Goal: Information Seeking & Learning: Learn about a topic

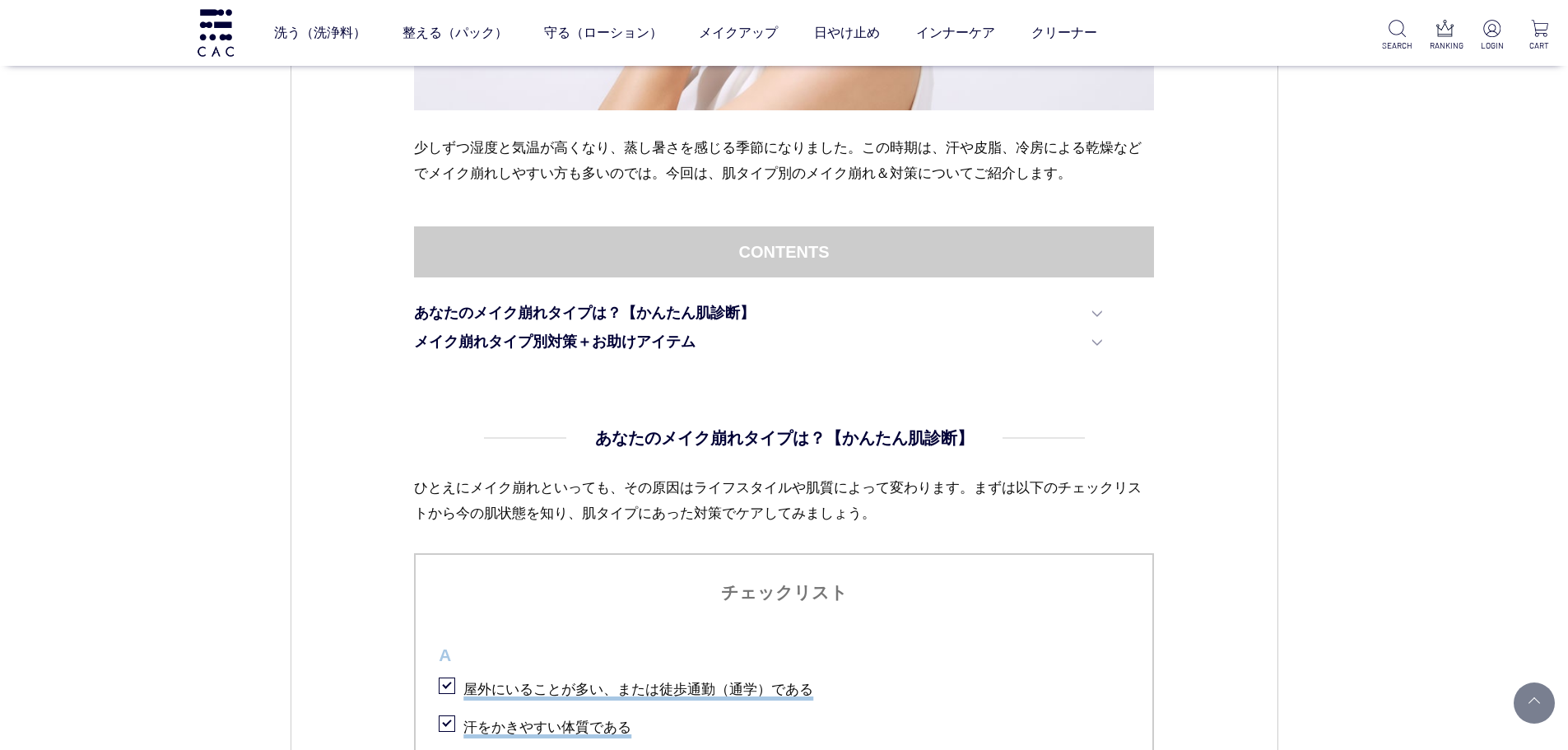
scroll to position [855, 0]
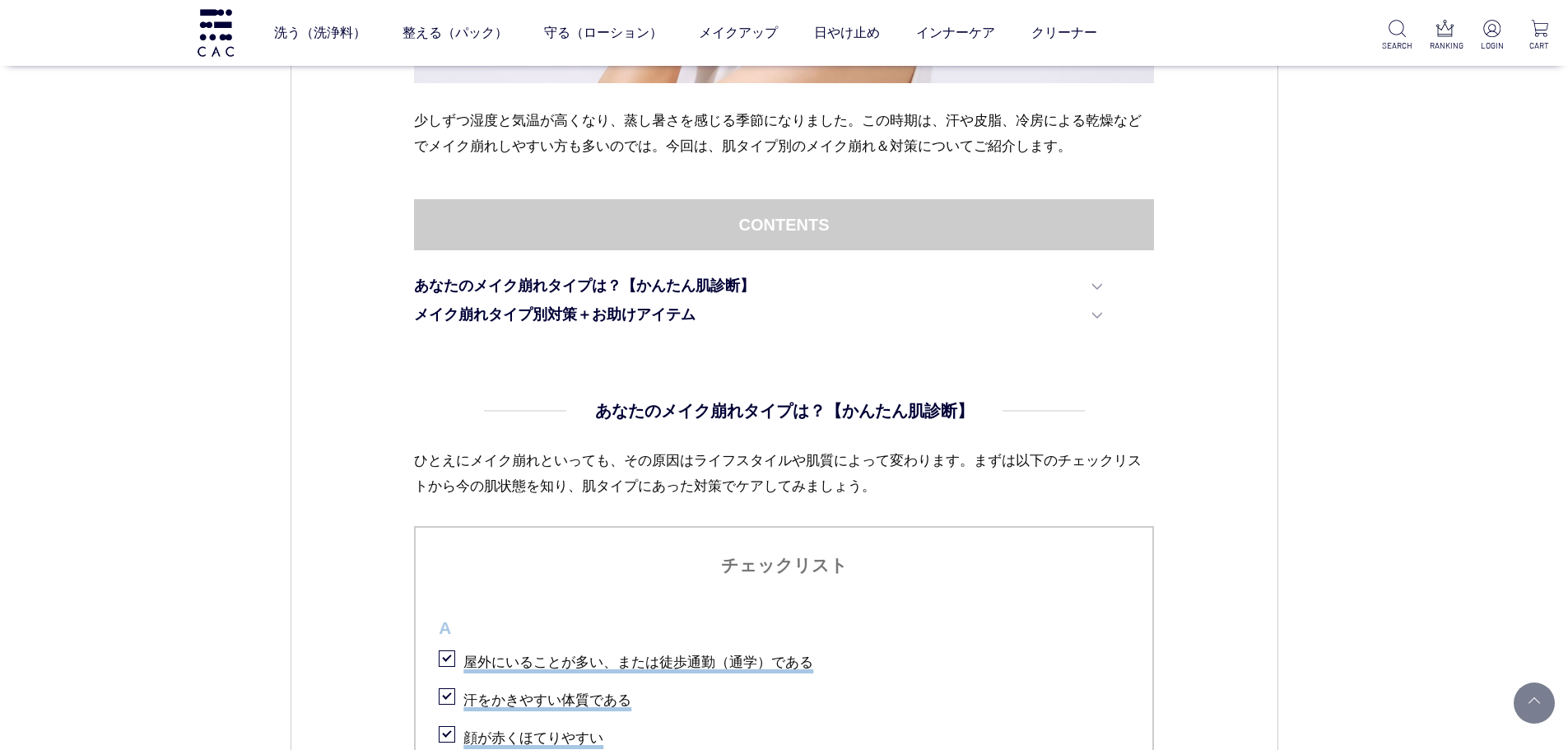
drag, startPoint x: 1000, startPoint y: 450, endPoint x: 1011, endPoint y: 463, distance: 17.0
click at [1000, 450] on p "ひとえにメイク崩れといっても、その原因はライフスタイルや肌質によって変わります。まずは以下のチェックリストから今の肌状態を知り、肌タイプにあった対策でケアして…" at bounding box center [784, 486] width 740 height 77
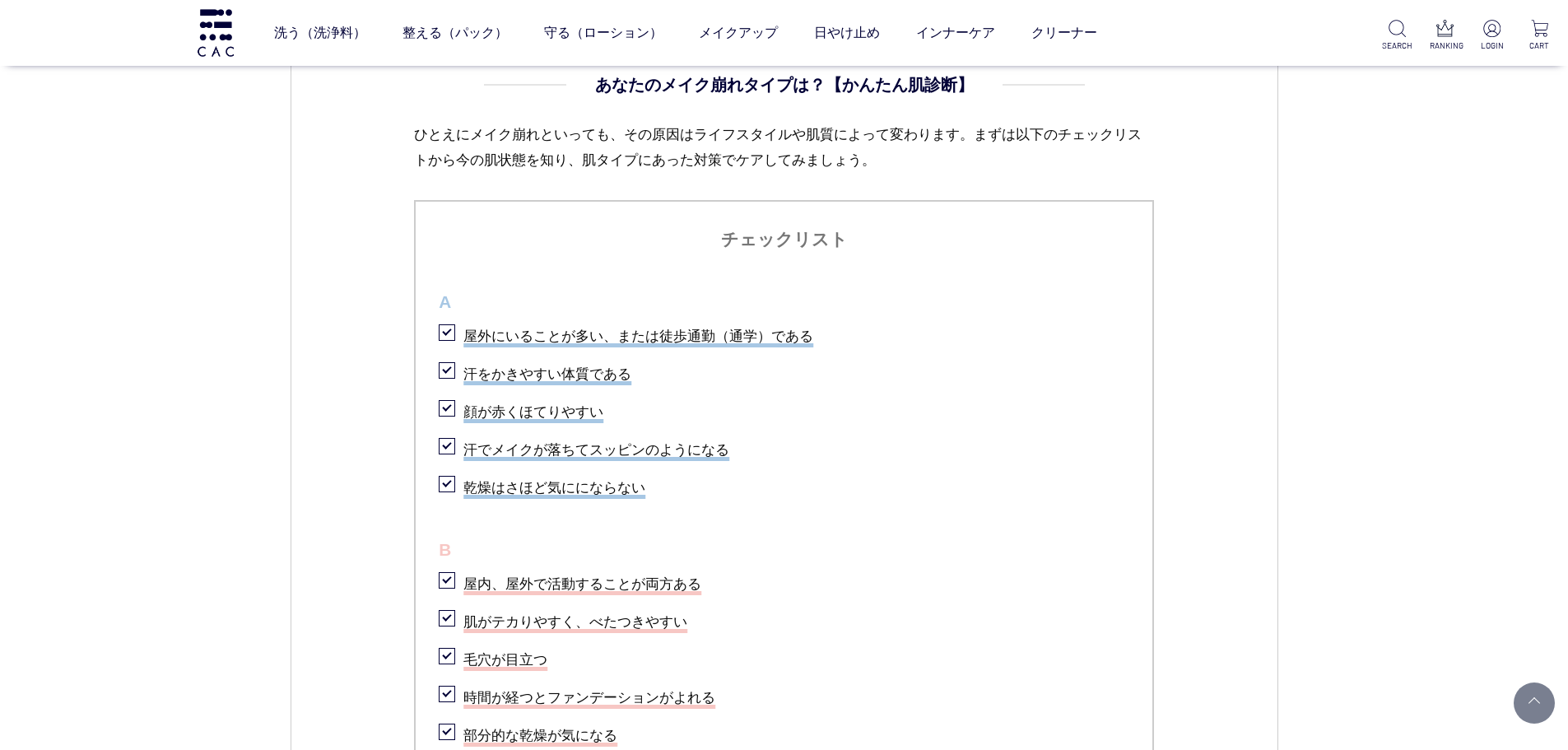
scroll to position [1435, 0]
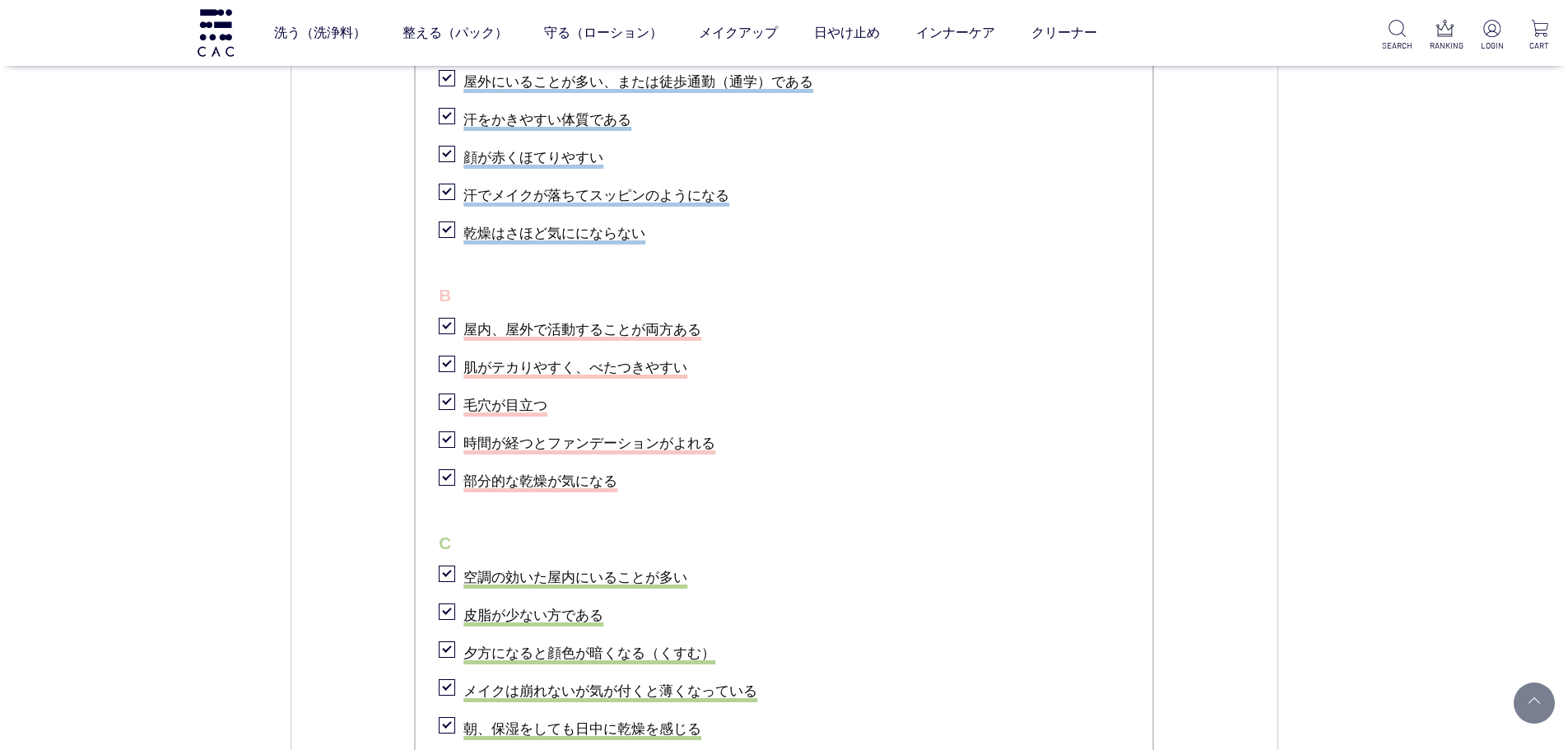
click at [989, 294] on p "B" at bounding box center [783, 295] width 690 height 30
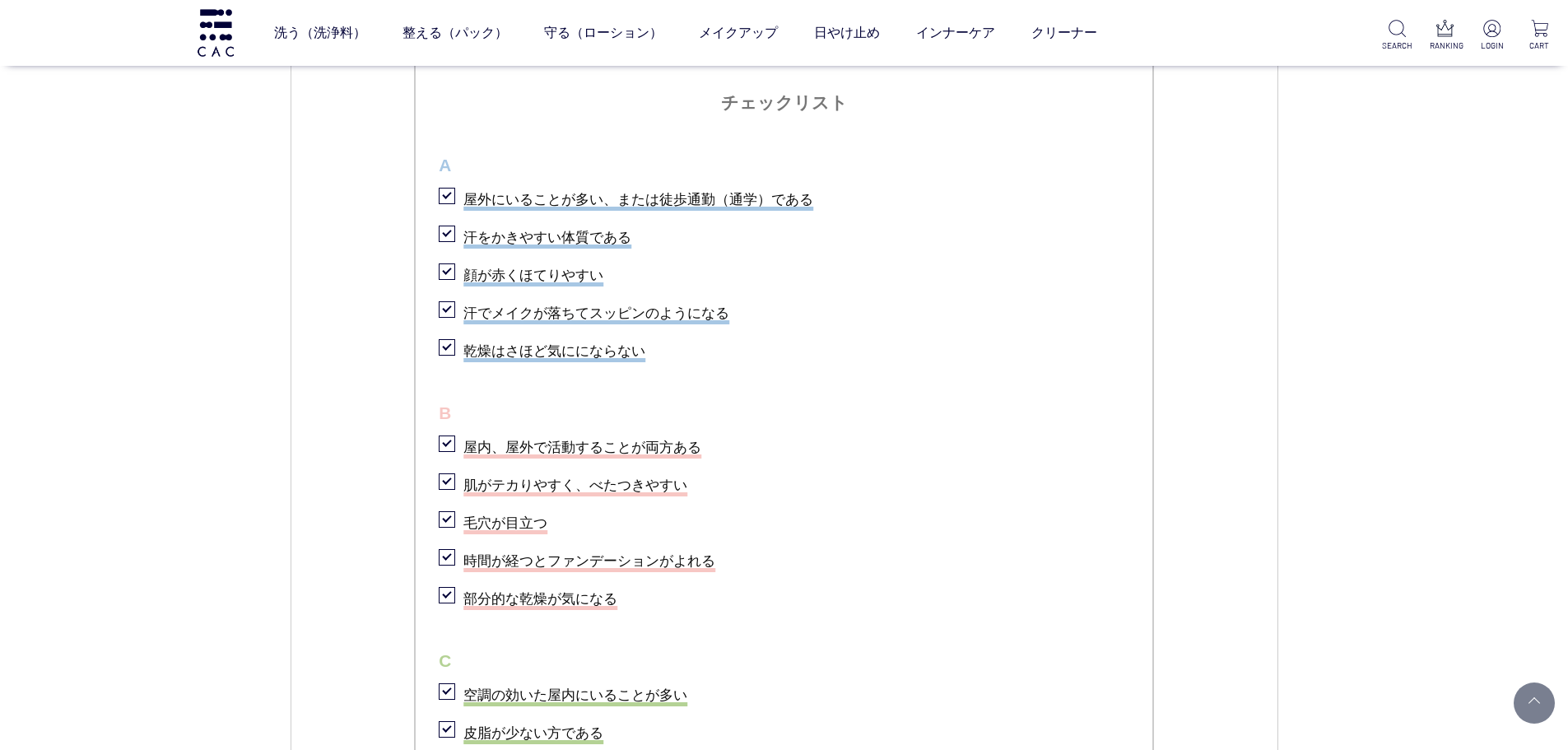
scroll to position [1309, 0]
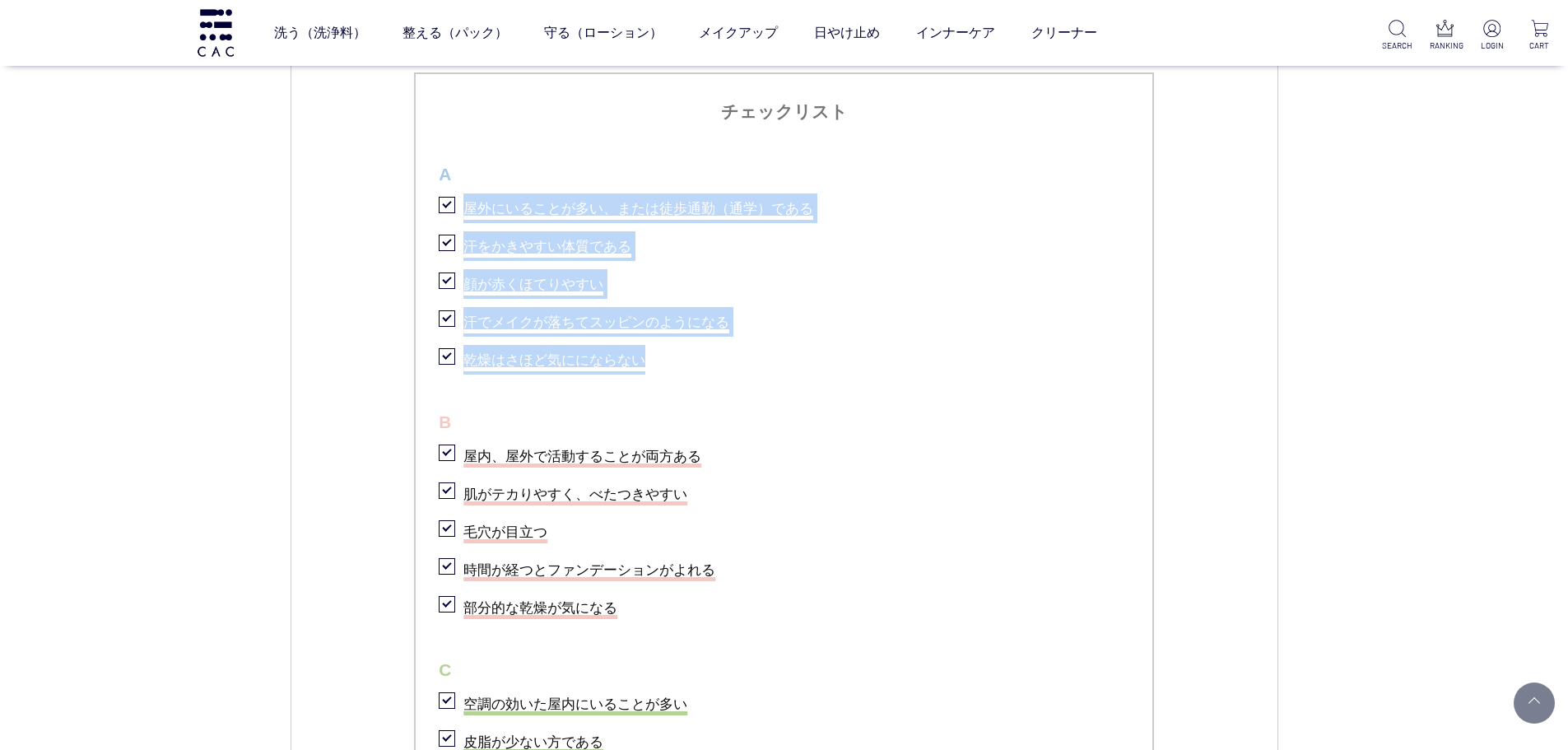
drag, startPoint x: 690, startPoint y: 353, endPoint x: 466, endPoint y: 209, distance: 266.3
click at [466, 209] on ul "チェックリスト A 屋外にいることが多い、または徒歩通勤（通学）である 汗をかきやすい体質である 顔が赤くほてりやすい 汗でメイクが落ちてスッピンのようになる…" at bounding box center [784, 486] width 740 height 826
copy ul "屋外にいることが多い、または徒歩通勤（通学）である 汗をかきやすい体質である 顔が赤くほてりやすい 汗でメイクが落ちてスッピンのようになる 乾燥はさほど気にに…"
click at [727, 270] on li "顔が赤くほてりやすい" at bounding box center [783, 282] width 690 height 34
drag, startPoint x: 1051, startPoint y: 418, endPoint x: 1479, endPoint y: 326, distance: 437.8
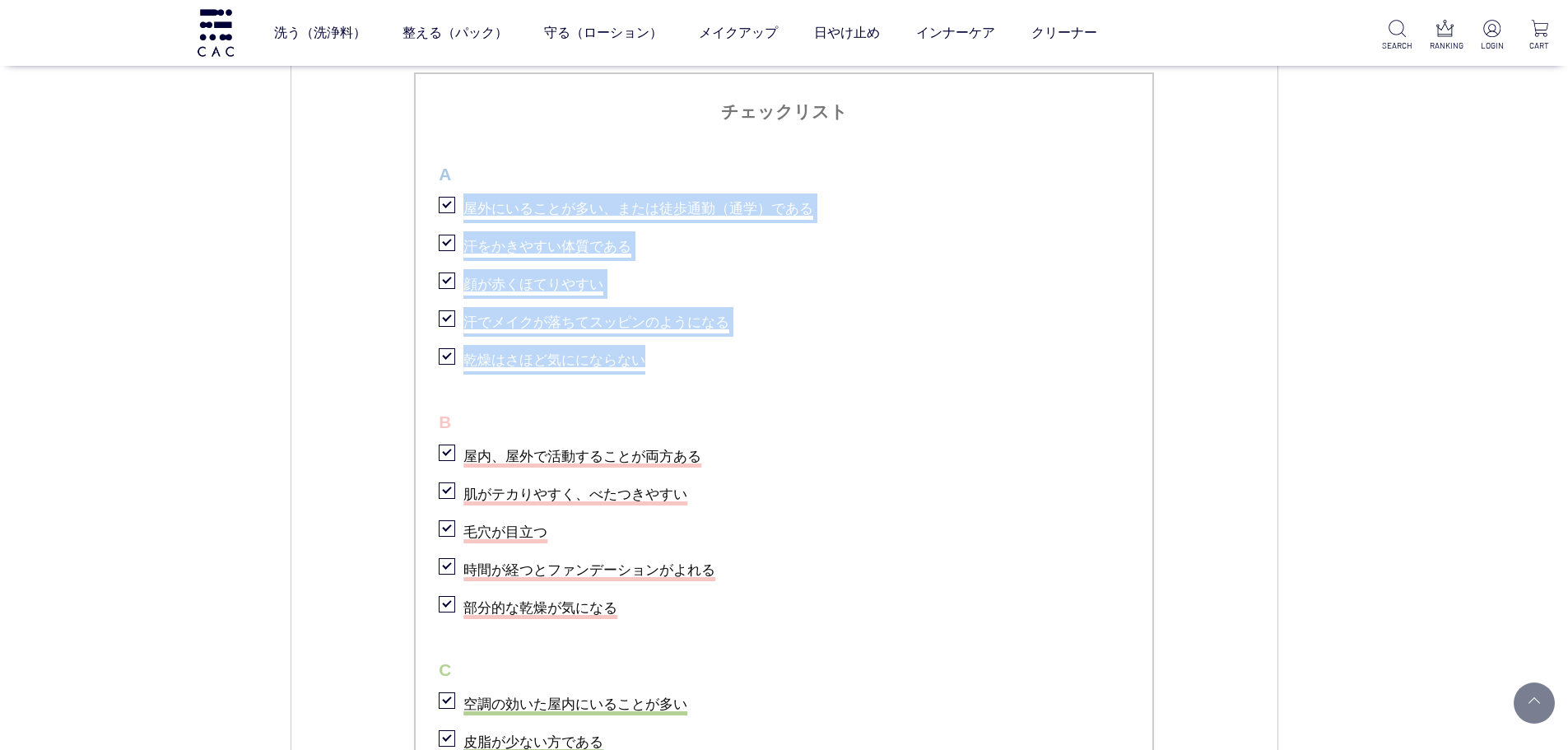
click at [1051, 419] on p "B" at bounding box center [783, 422] width 690 height 30
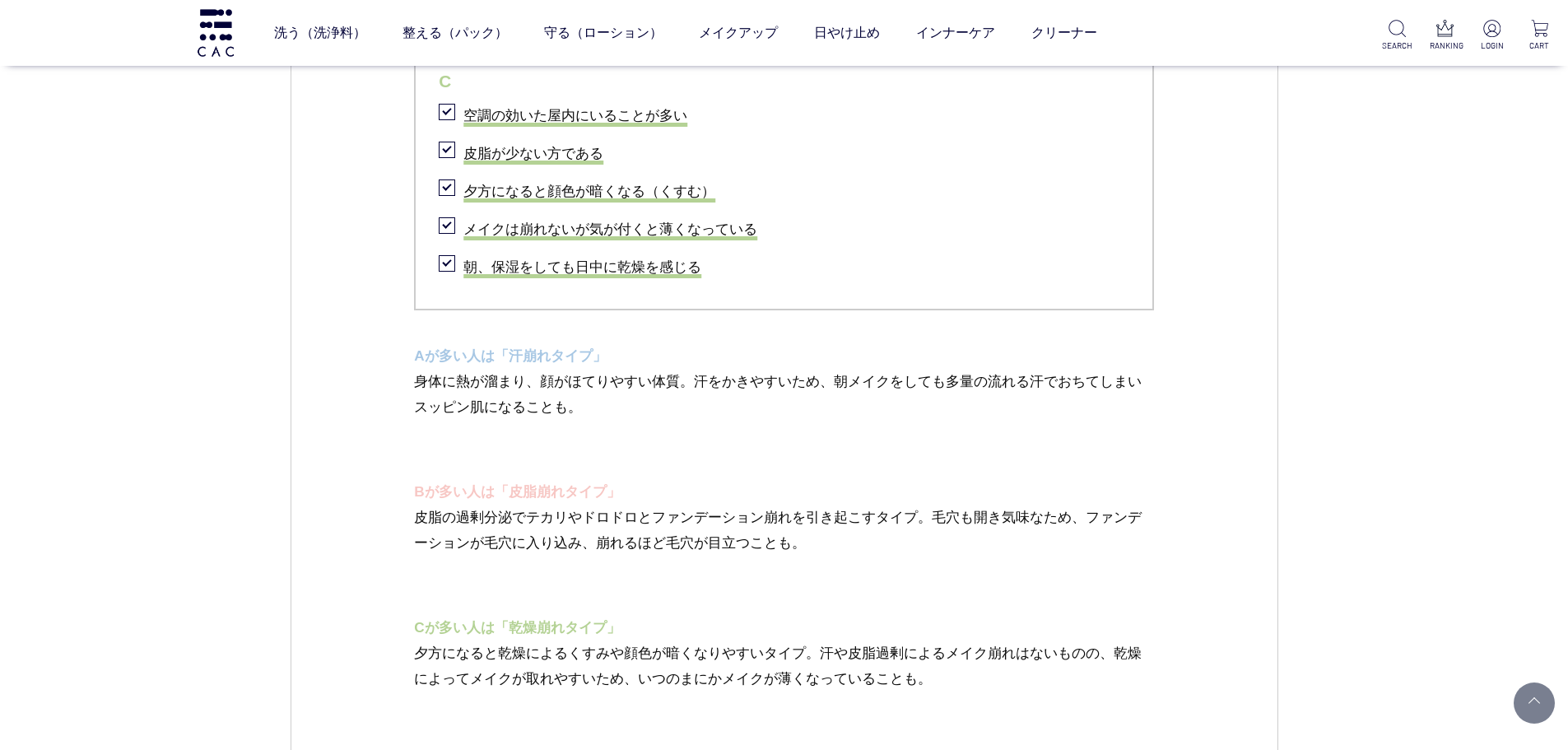
scroll to position [2006, 0]
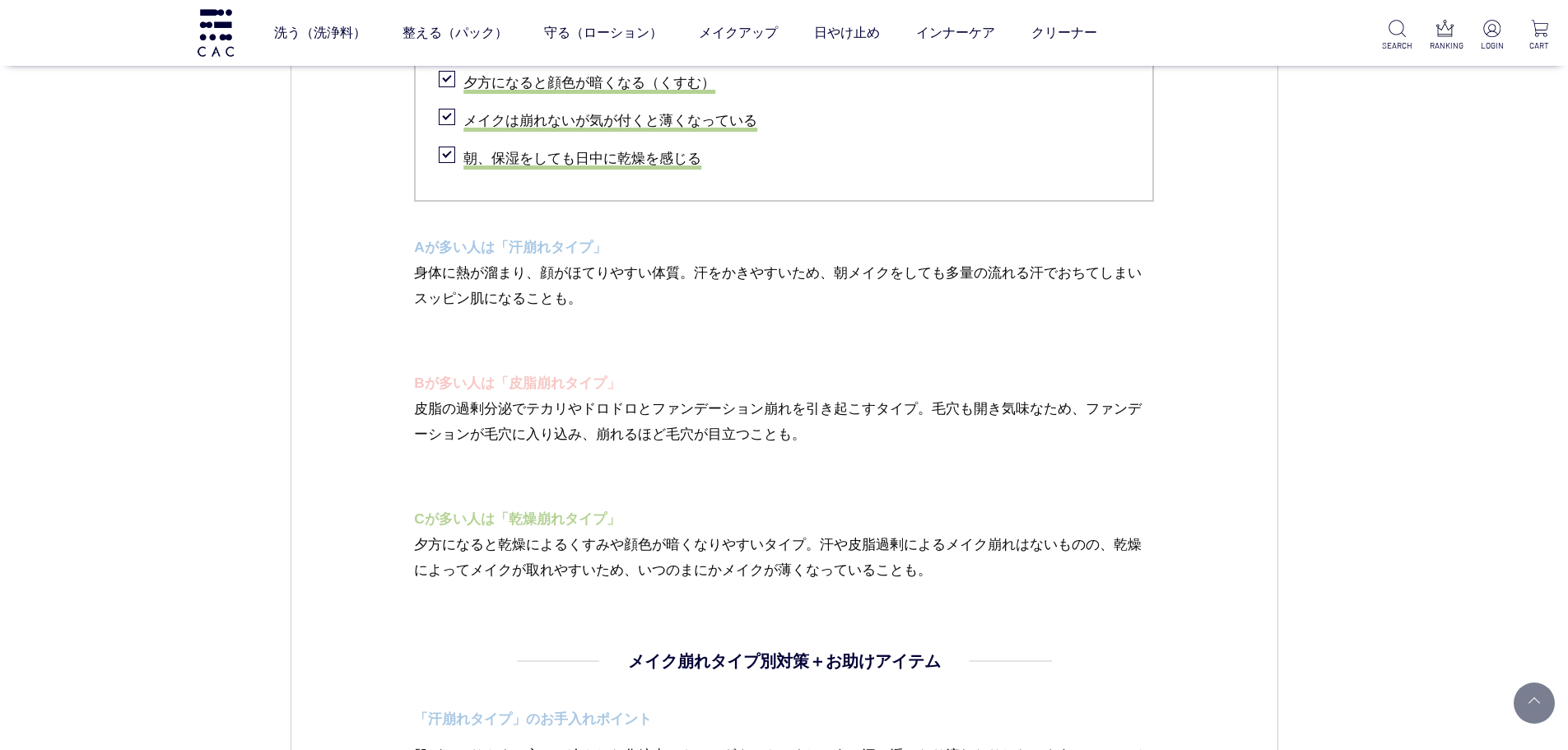
click at [839, 388] on p "Bが多い人は「皮脂崩れタイプ」" at bounding box center [784, 383] width 740 height 25
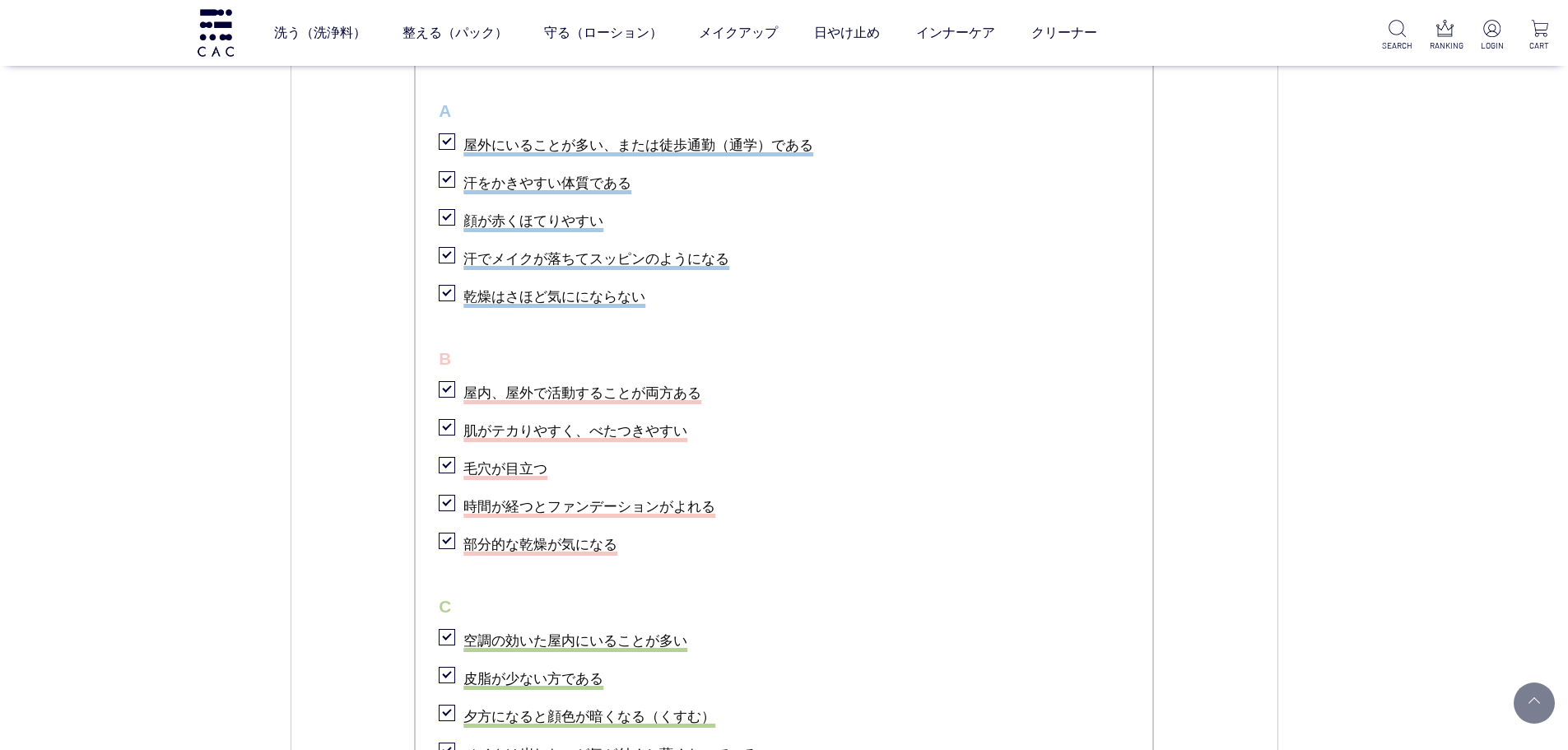
scroll to position [1363, 0]
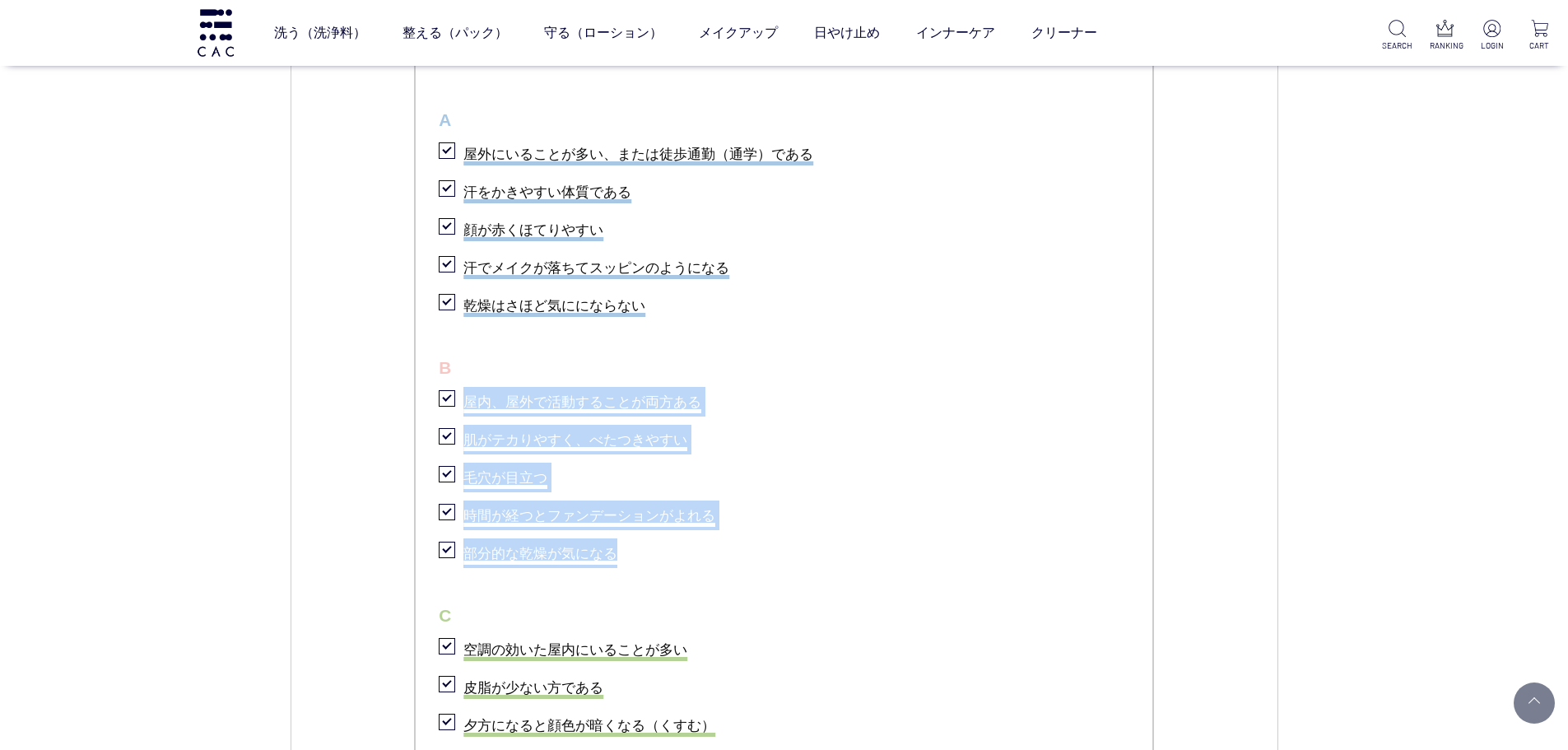
drag, startPoint x: 668, startPoint y: 555, endPoint x: 469, endPoint y: 395, distance: 255.3
click at [469, 395] on ul "チェックリスト A 屋外にいることが多い、または徒歩通勤（通学）である 汗をかきやすい体質である 顔が赤くほてりやすい 汗でメイクが落ちてスッピンのようになる…" at bounding box center [784, 431] width 740 height 826
copy ul "屋内、屋外で活動することが両方ある 肌がテカりやすく、べたつきやすい 毛穴が目立つ 時間が経つとファンデーションがよれる 部分的な乾燥が気になる"
click at [958, 547] on li "部分的な乾燥が気になる" at bounding box center [783, 550] width 690 height 34
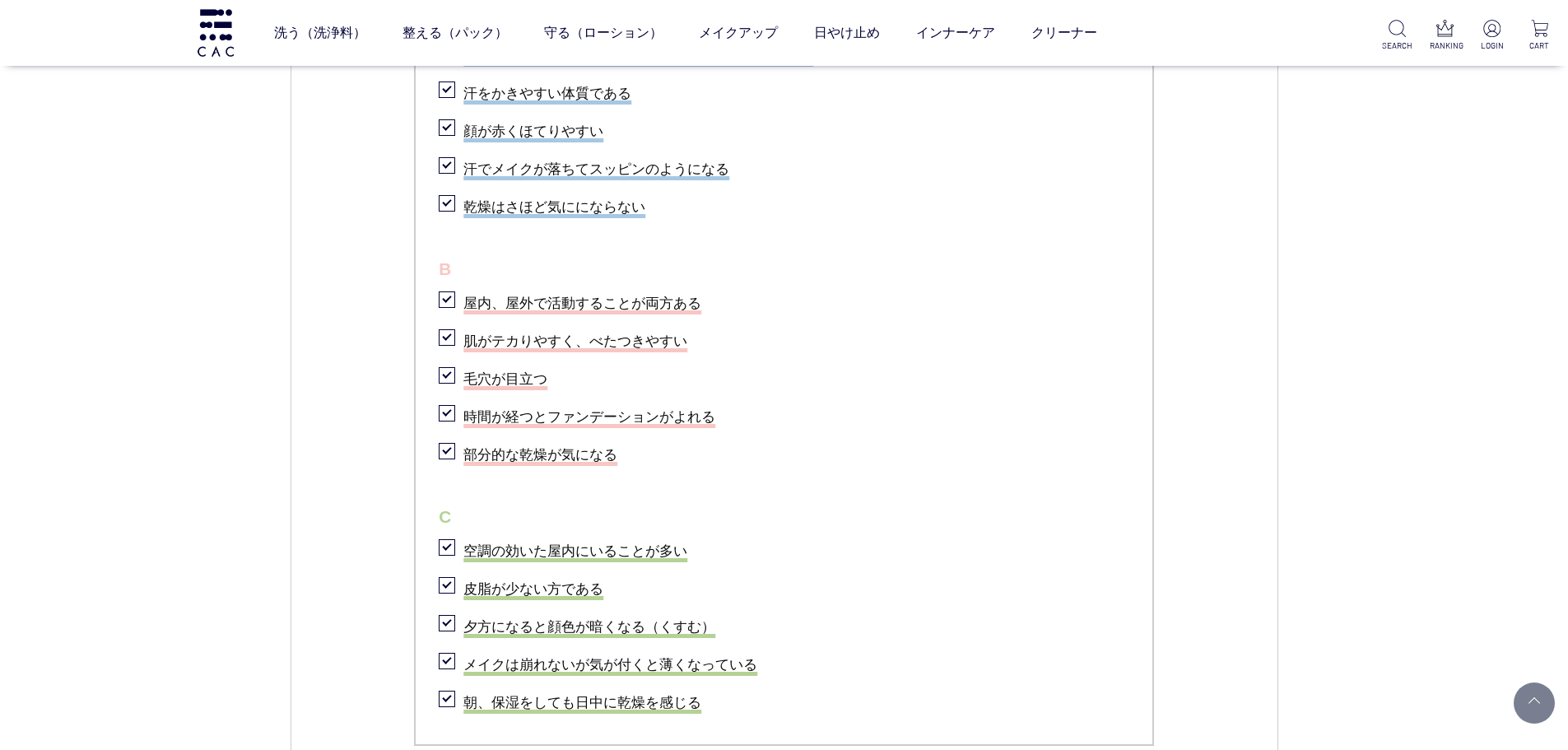
scroll to position [1494, 0]
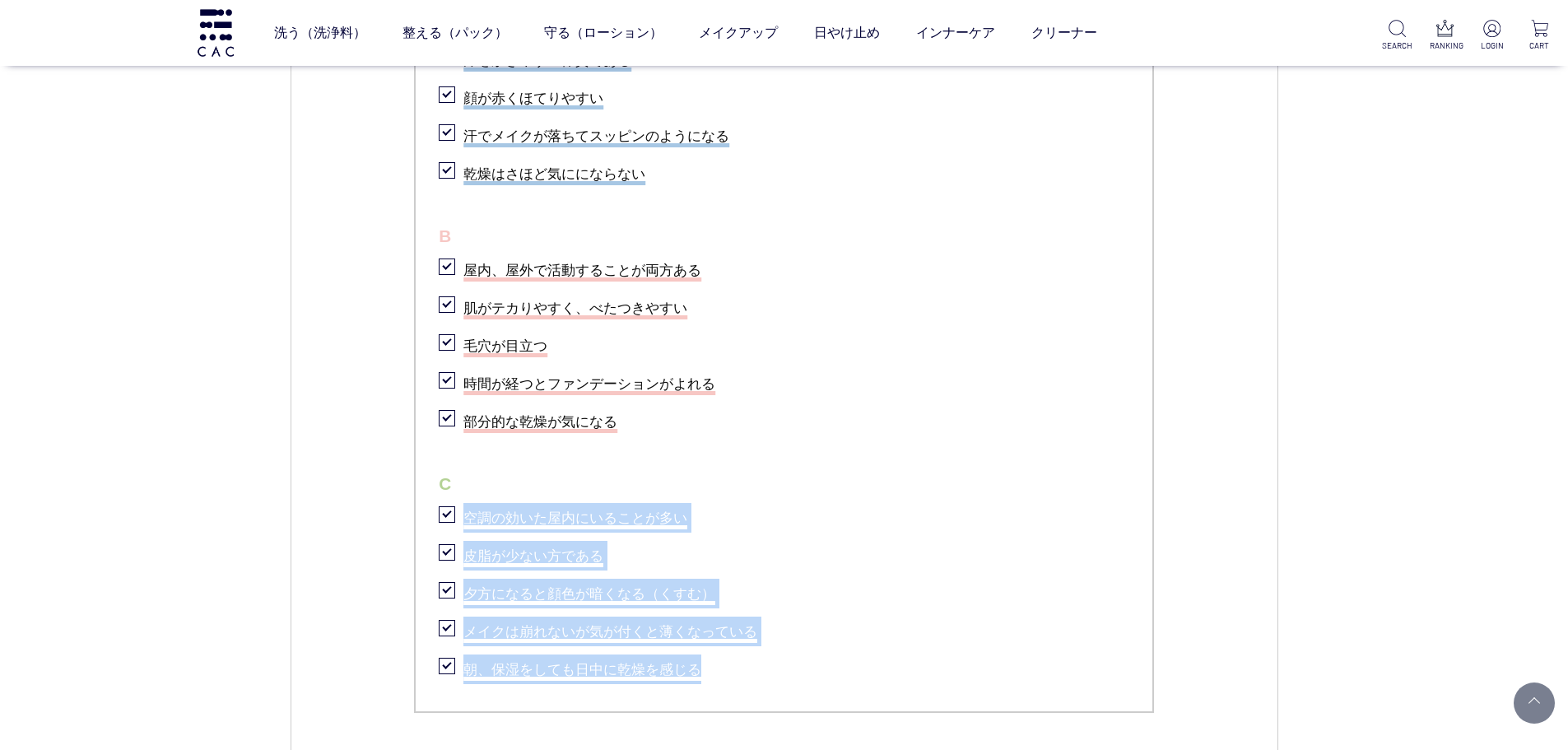
drag, startPoint x: 728, startPoint y: 669, endPoint x: 460, endPoint y: 514, distance: 309.6
click at [460, 514] on ul "チェックリスト A 屋外にいることが多い、または徒歩通勤（通学）である 汗をかきやすい体質である 顔が赤くほてりやすい 汗でメイクが落ちてスッピンのようになる…" at bounding box center [784, 299] width 740 height 826
copy ul "空調の効いた屋内にいることが多い 皮脂が少ない方である 夕方になると顔色が暗くなる（くすむ） メイクは崩れないが気が付くと薄くなっている 朝、保湿をしても日中…"
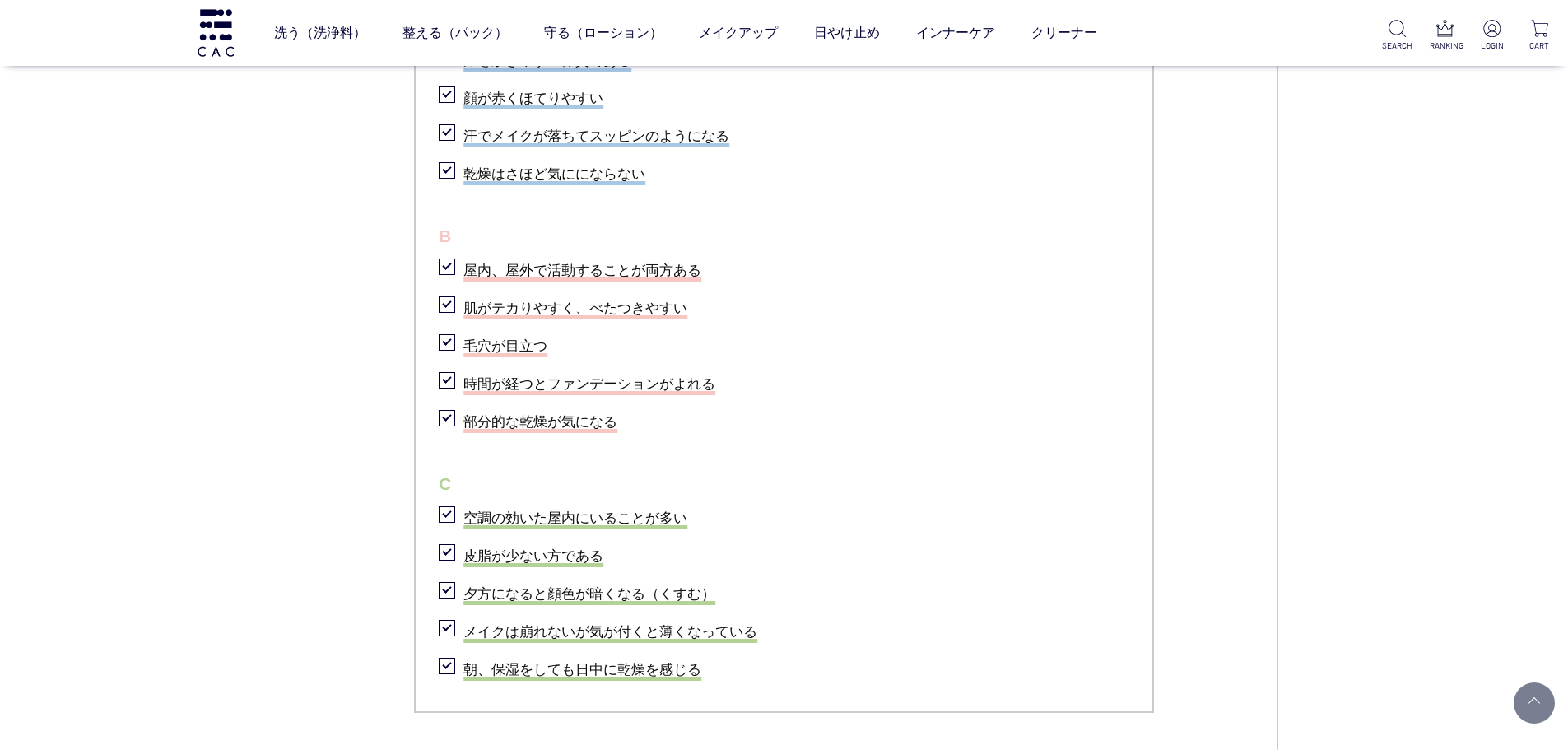
click at [1099, 421] on li "部分的な乾燥が気になる" at bounding box center [783, 419] width 690 height 34
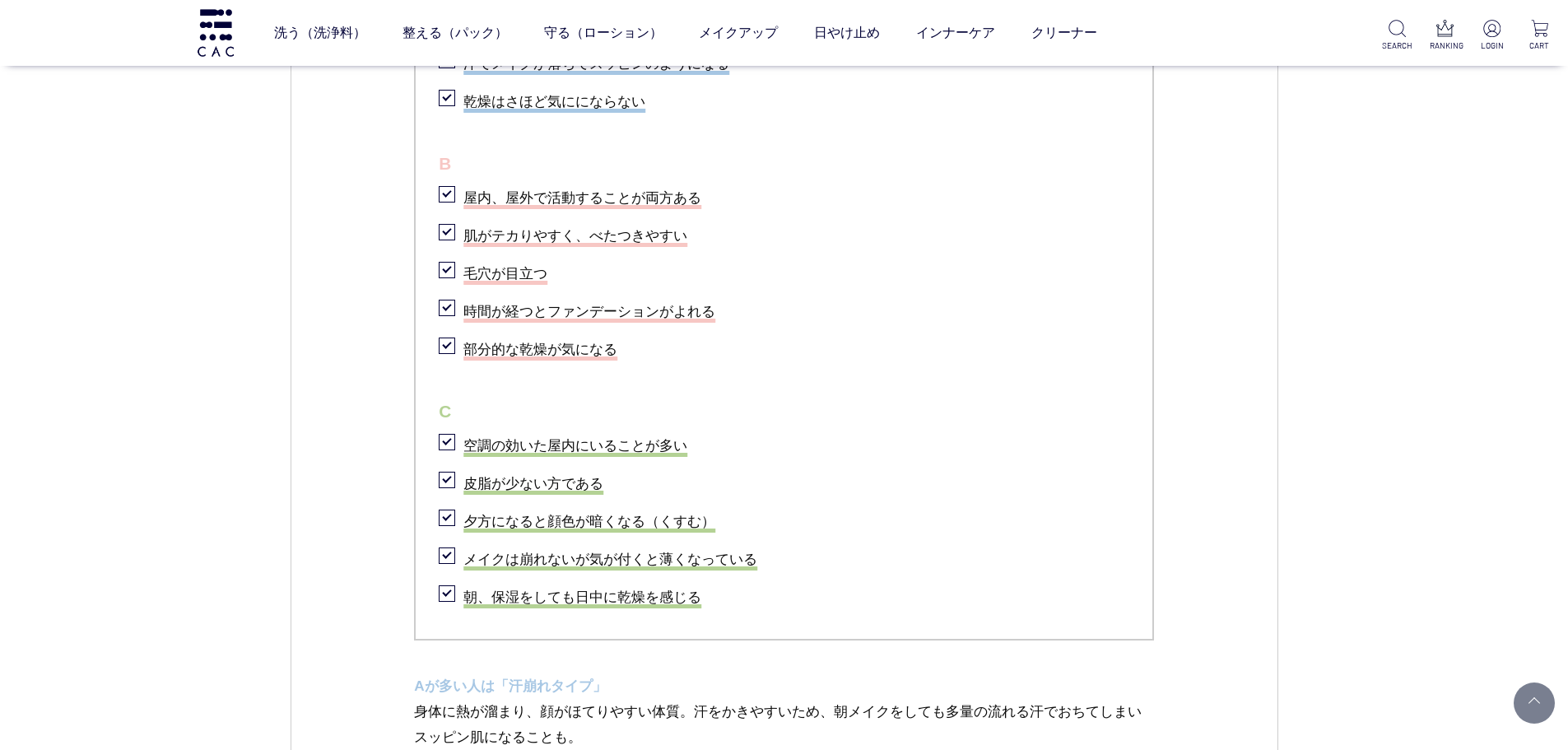
scroll to position [1340, 0]
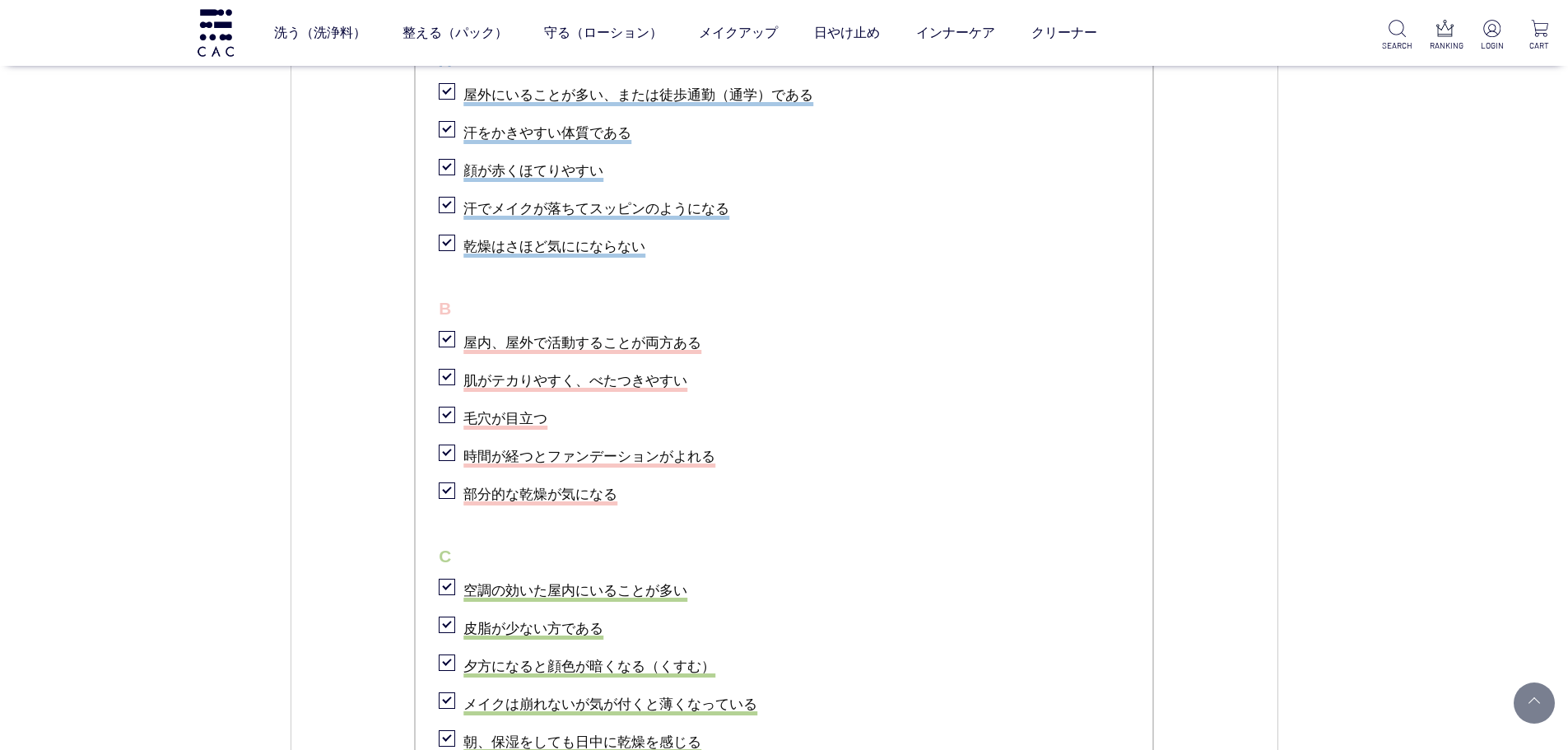
scroll to position [1504, 0]
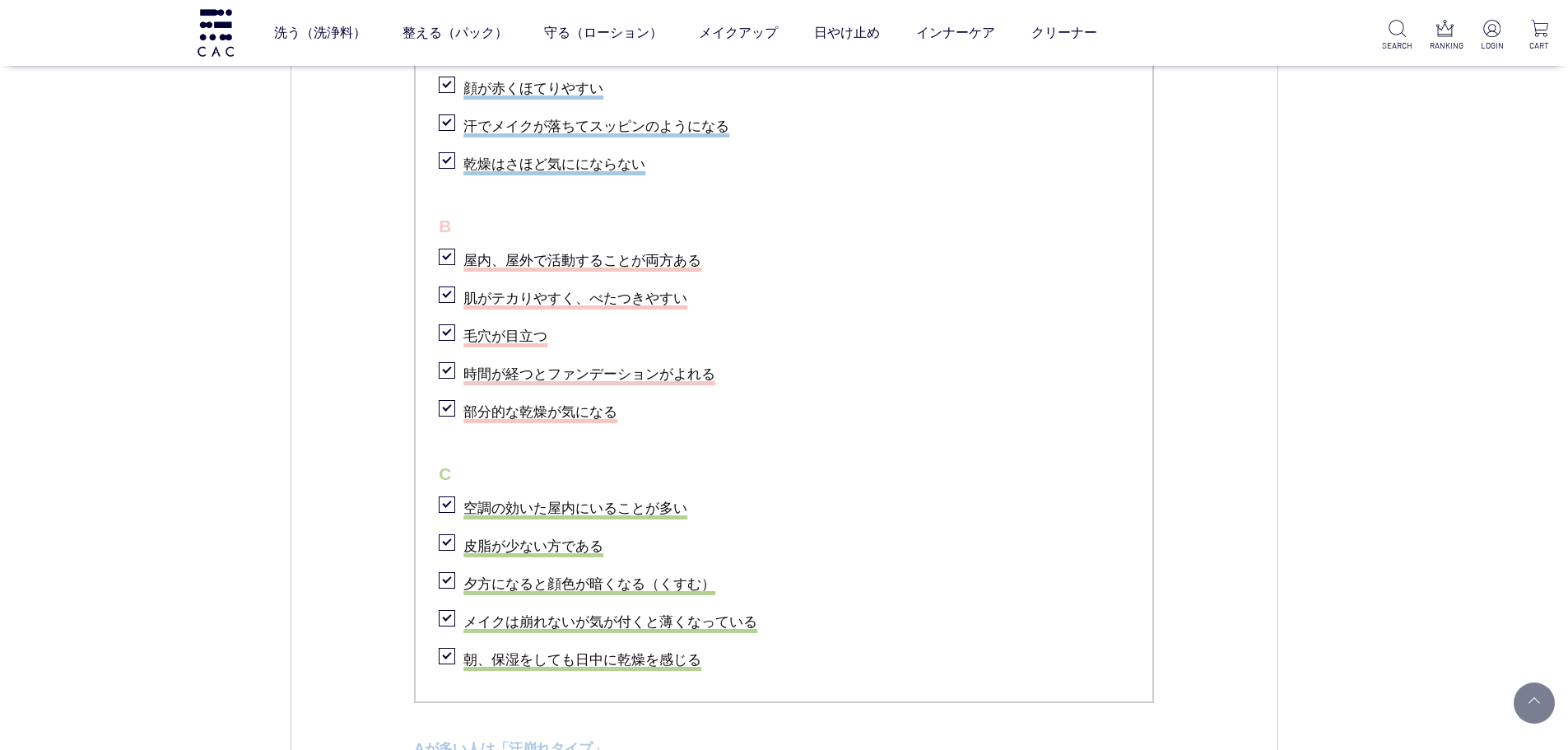
click at [1053, 282] on li "肌がテカりやすく、べたつきやすい" at bounding box center [783, 295] width 690 height 34
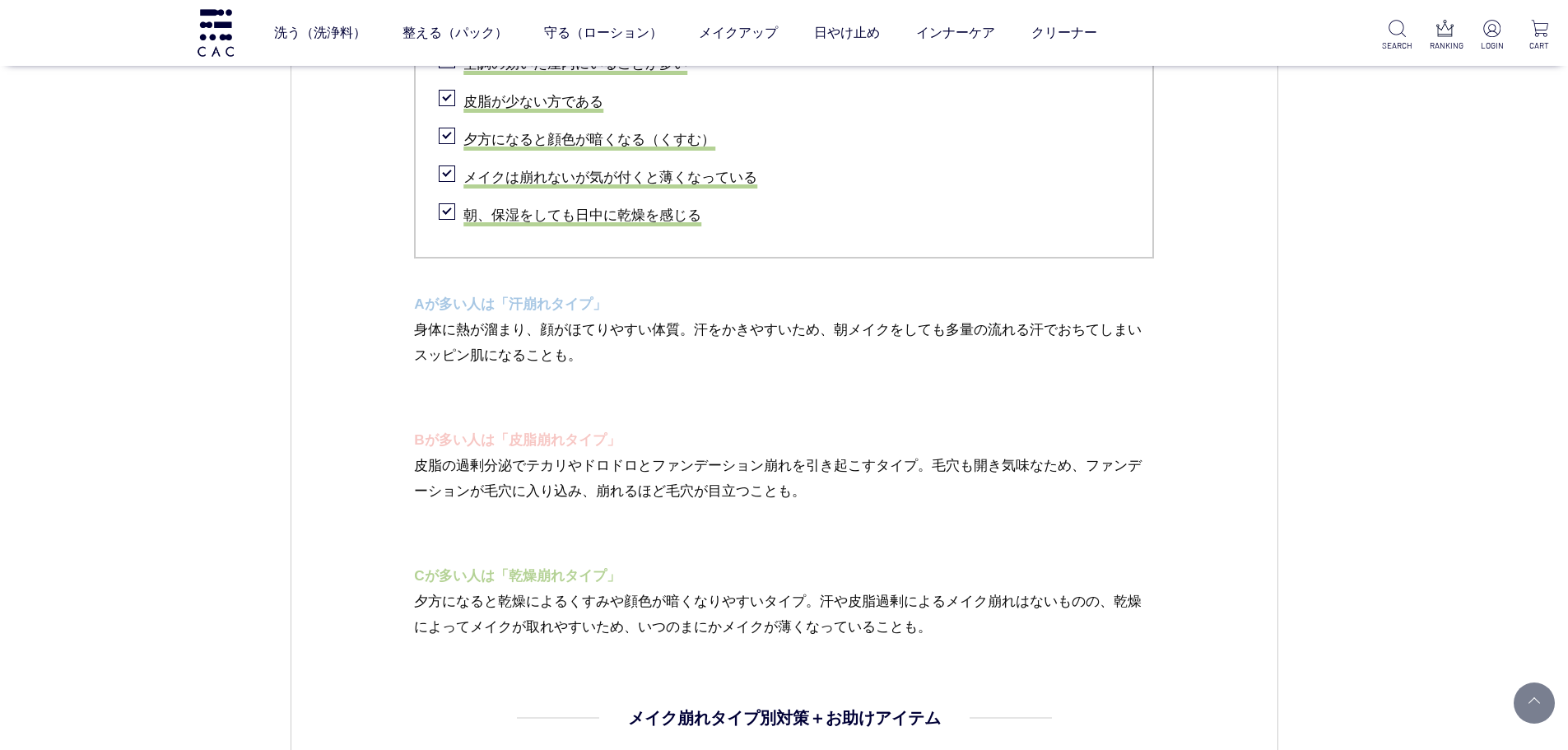
scroll to position [1967, 0]
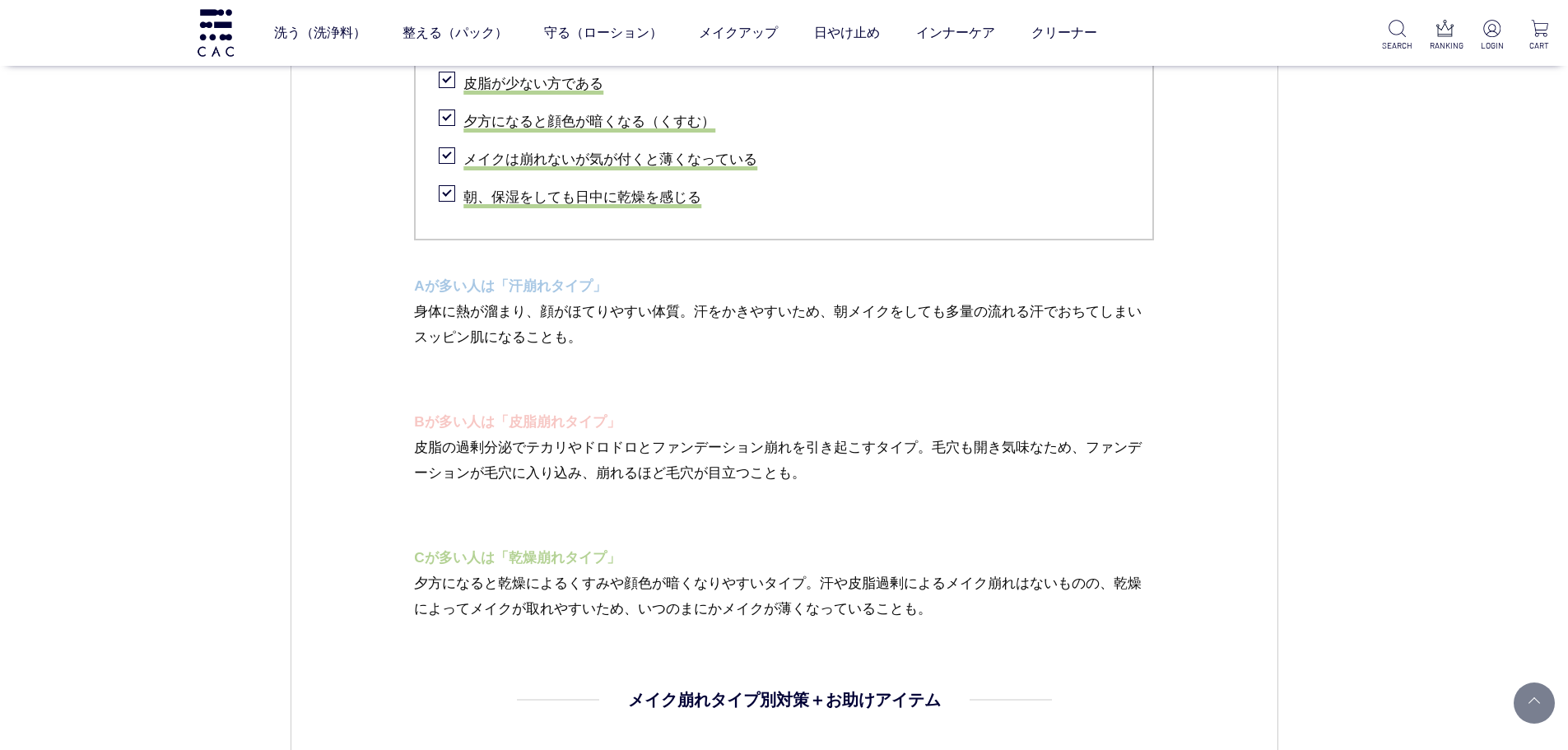
drag, startPoint x: 758, startPoint y: 388, endPoint x: 769, endPoint y: 399, distance: 15.6
click at [779, 429] on p "Bが多い人は「皮脂崩れタイプ」" at bounding box center [784, 422] width 740 height 25
click at [971, 310] on p "身体に熱が溜まり、顔がほてりやすい体質。汗をかきやすいため、朝メイクをしても多量の流れる汗でおちてしまいスッピン肌になることも。" at bounding box center [784, 337] width 740 height 77
